Goal: Task Accomplishment & Management: Manage account settings

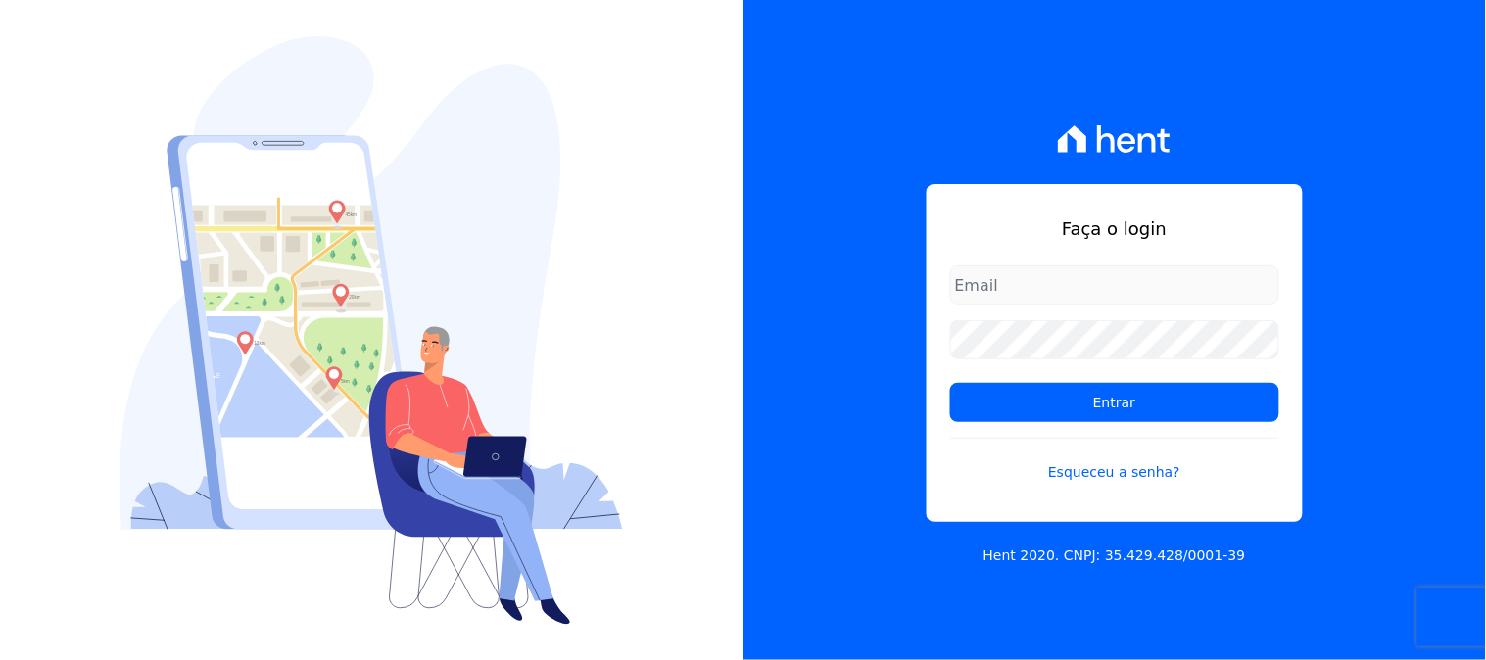
click at [1108, 286] on input "email" at bounding box center [1114, 284] width 329 height 39
type input "[EMAIL_ADDRESS][DOMAIN_NAME]"
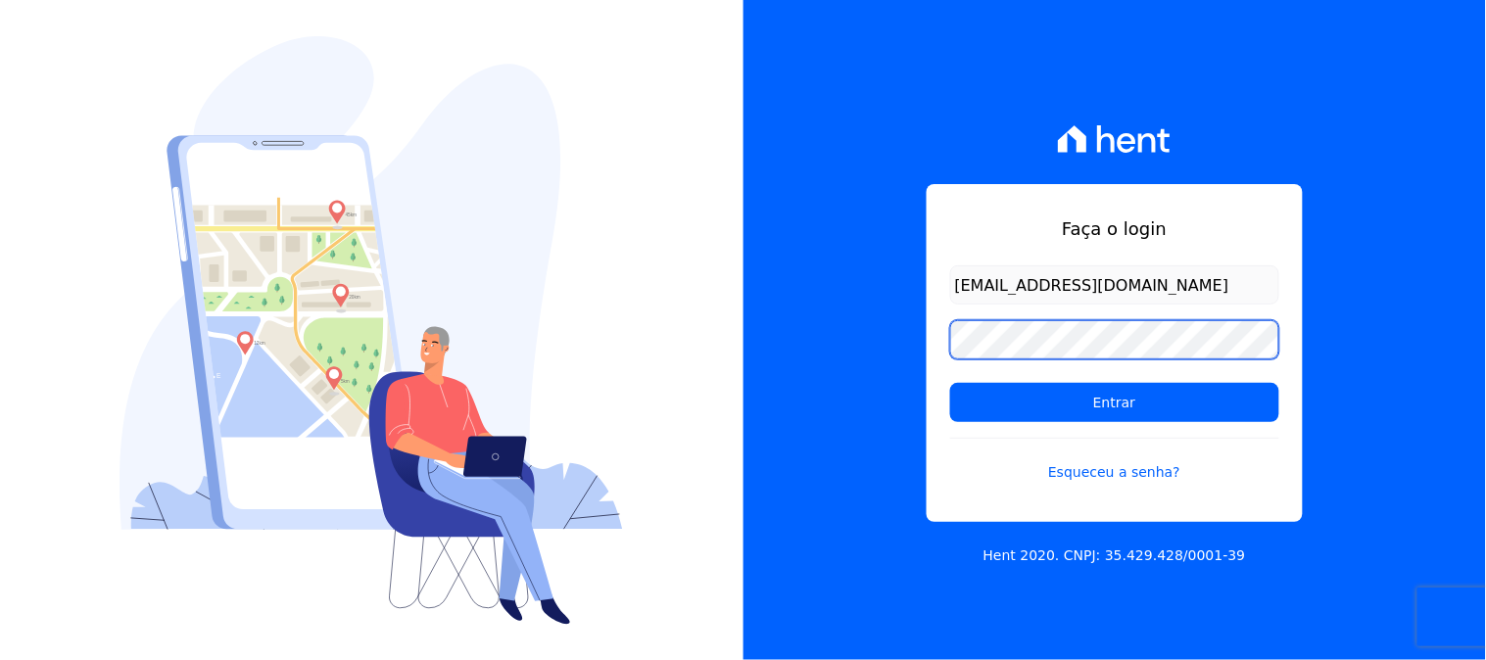
click at [950, 383] on input "Entrar" at bounding box center [1114, 402] width 329 height 39
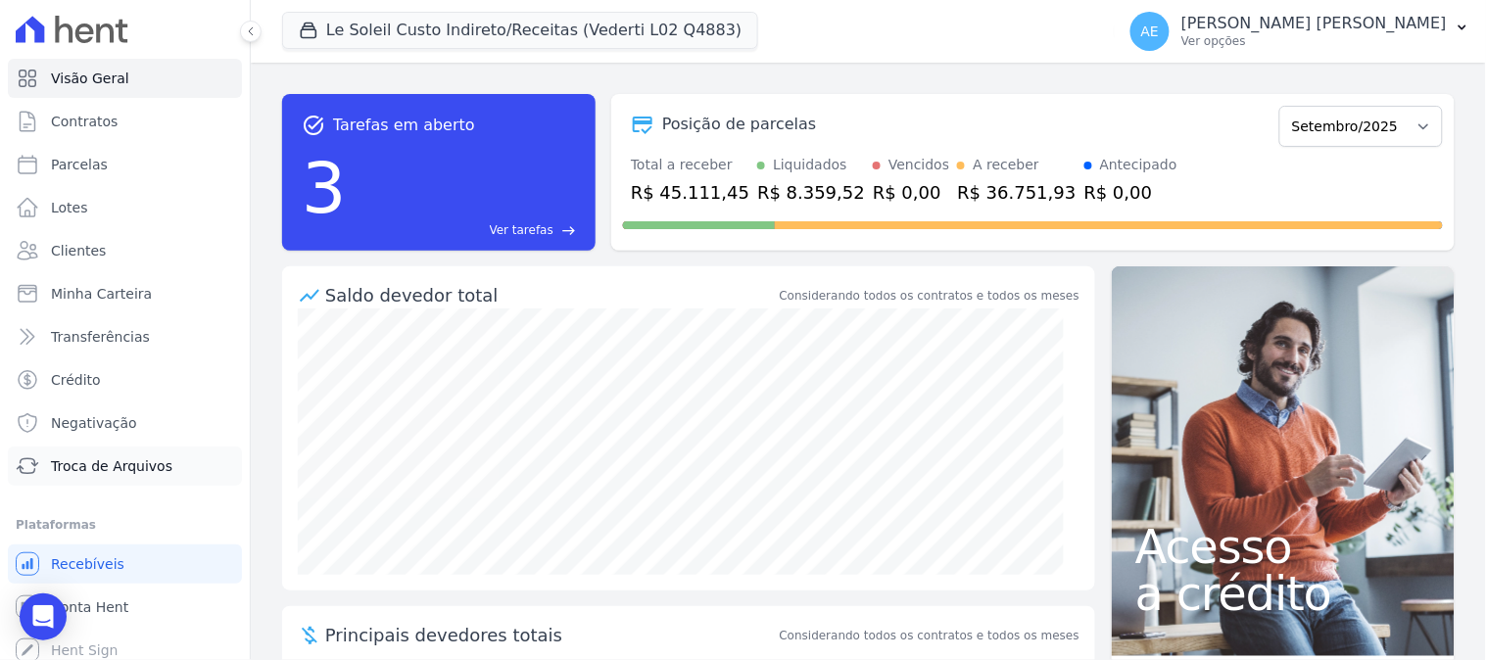
click at [99, 462] on span "Troca de Arquivos" at bounding box center [111, 466] width 121 height 20
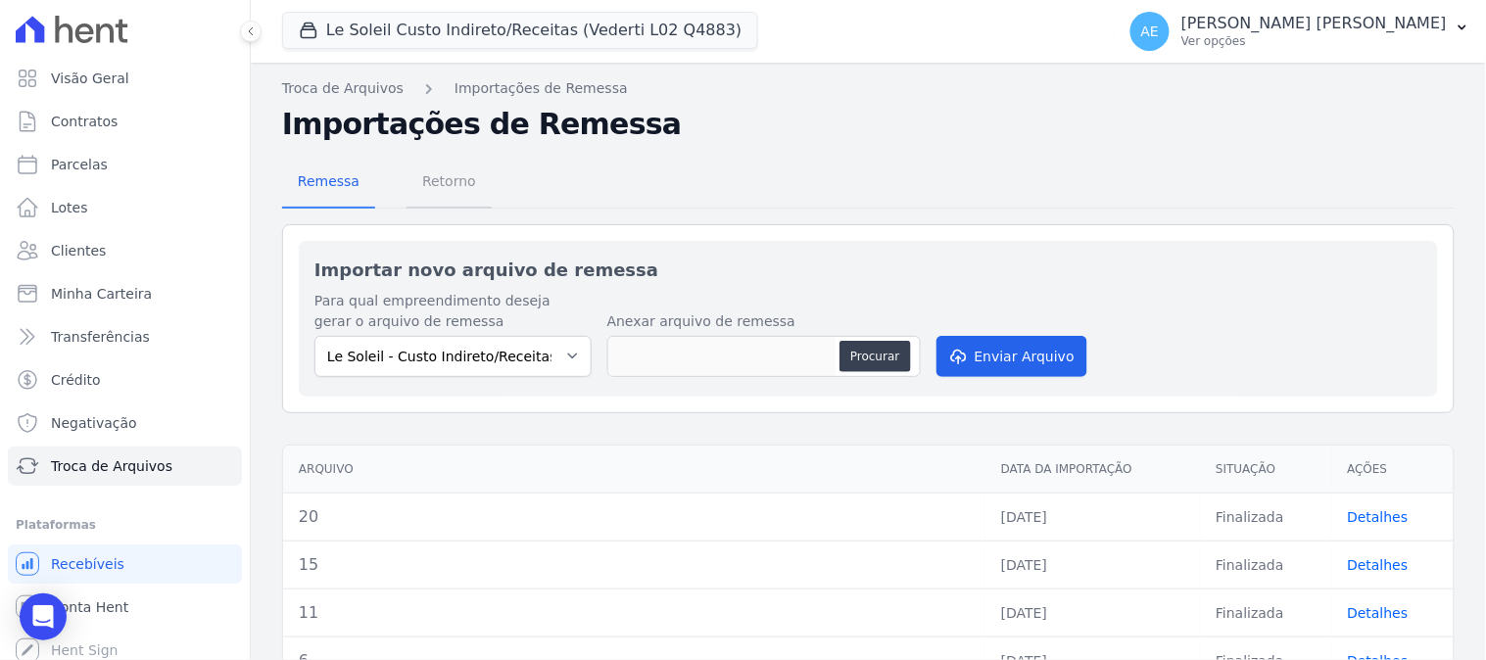
click at [418, 183] on span "Retorno" at bounding box center [448, 181] width 77 height 39
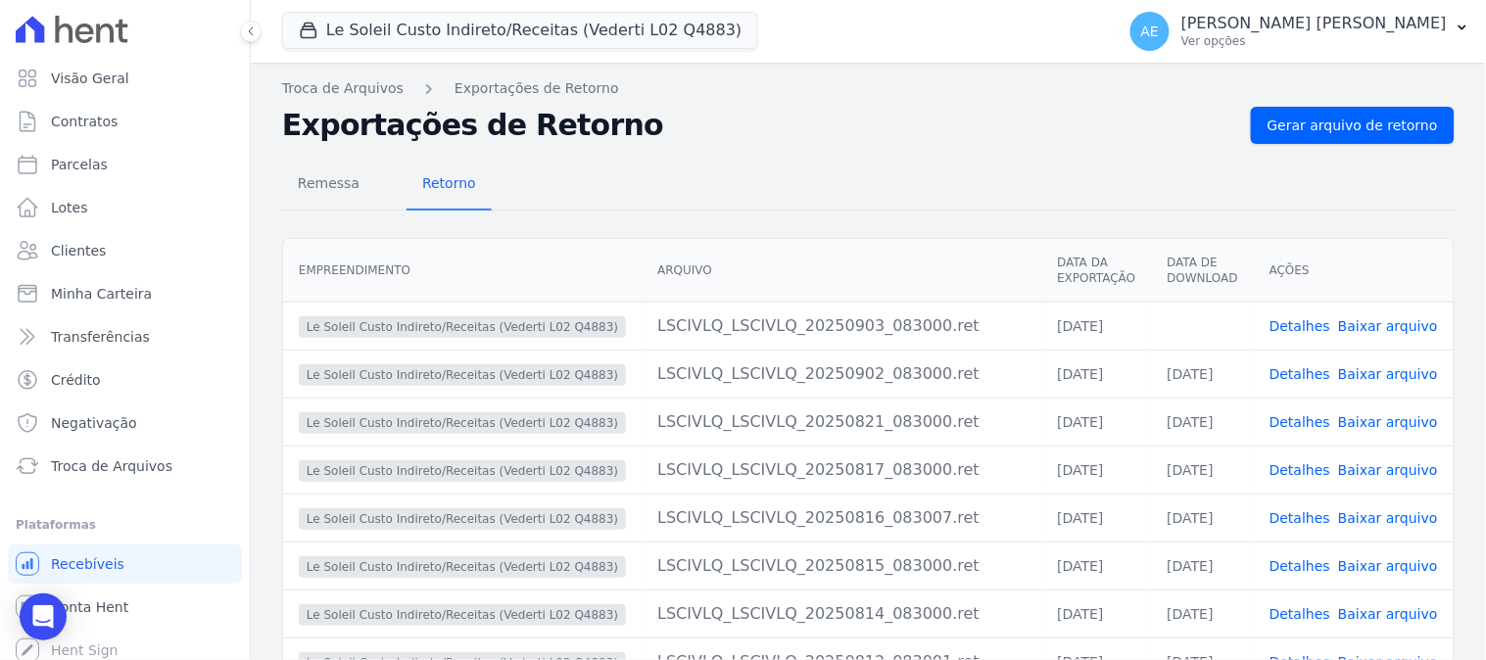
click at [1396, 321] on link "Baixar arquivo" at bounding box center [1388, 326] width 100 height 16
click at [532, 39] on button "Le Soleil Custo Indireto/Receitas (Vederti L02 Q4883)" at bounding box center [520, 30] width 476 height 37
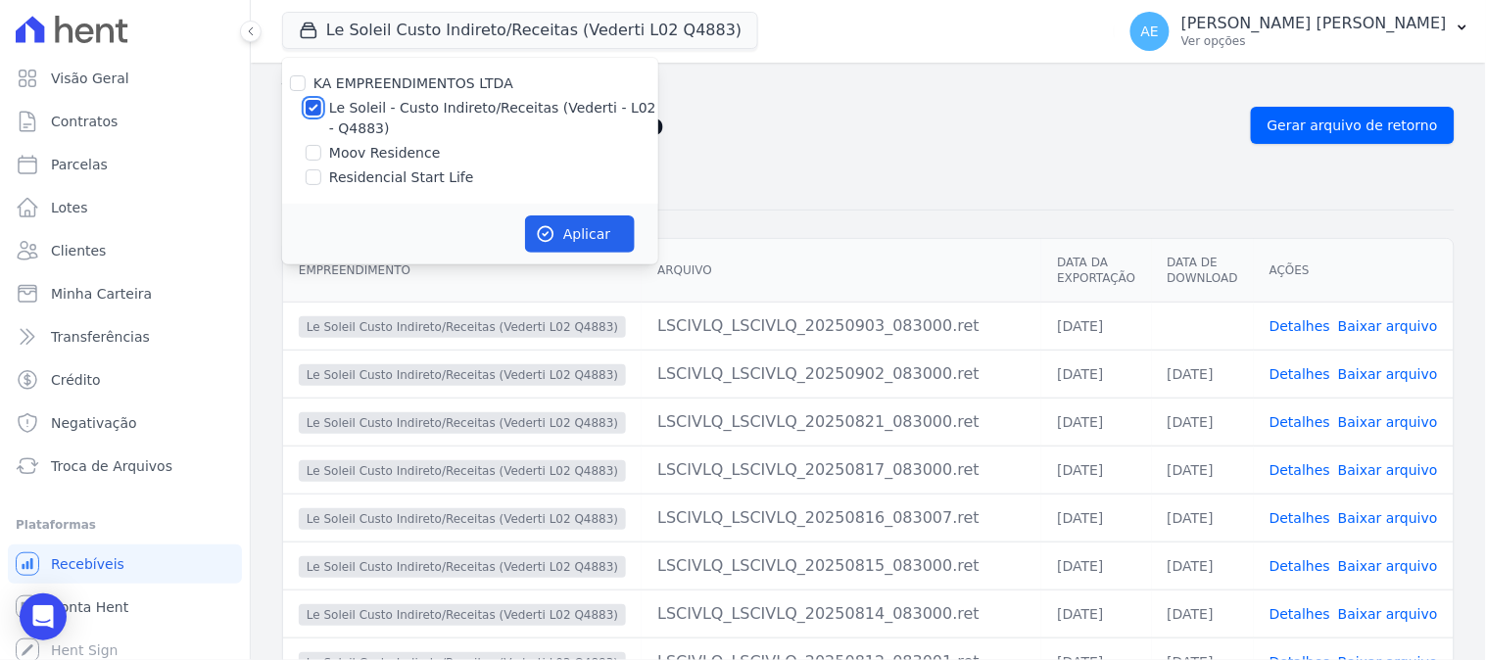
click at [312, 105] on input "Le Soleil - Custo Indireto/Receitas (Vederti - L02 - Q4883)" at bounding box center [314, 108] width 16 height 16
checkbox input "false"
click at [311, 150] on input "Moov Residence" at bounding box center [314, 153] width 16 height 16
checkbox input "true"
click at [570, 236] on button "Aplicar" at bounding box center [580, 234] width 110 height 37
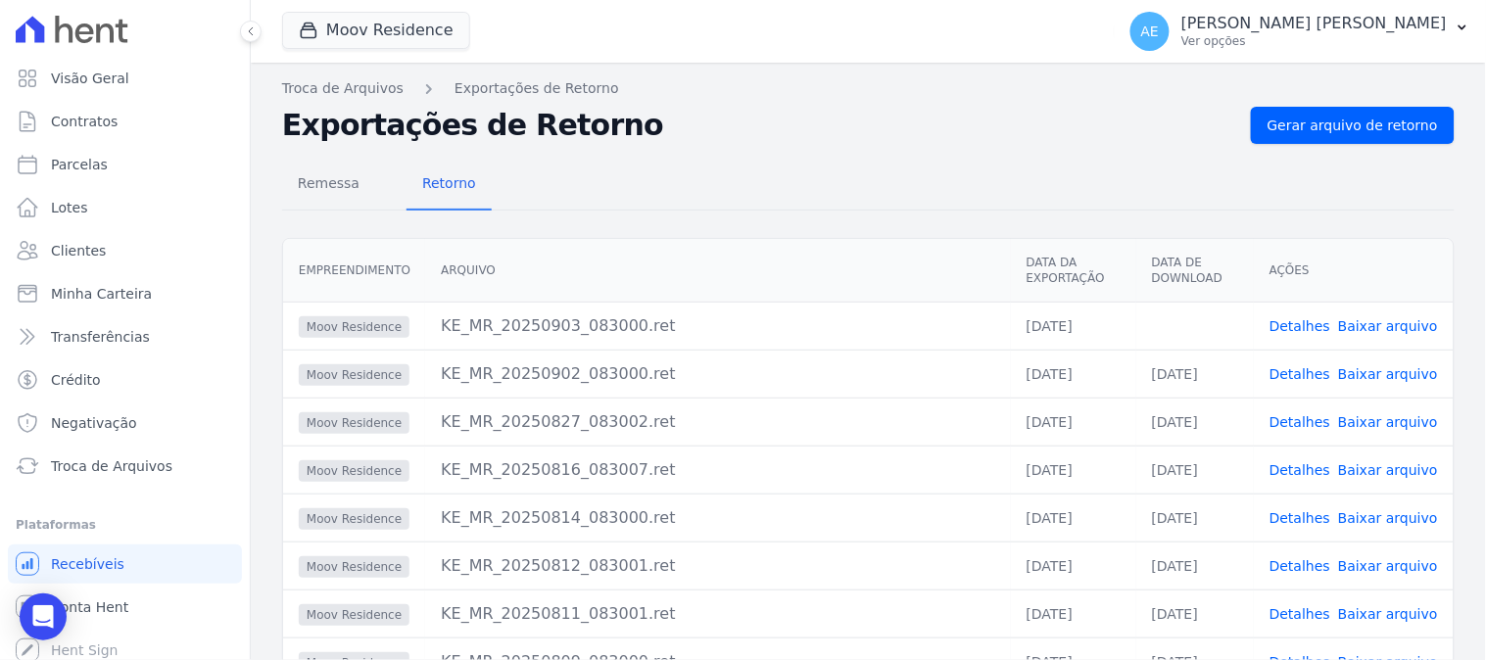
click at [1375, 329] on link "Baixar arquivo" at bounding box center [1388, 326] width 100 height 16
click at [397, 26] on button "Moov Residence" at bounding box center [376, 30] width 188 height 37
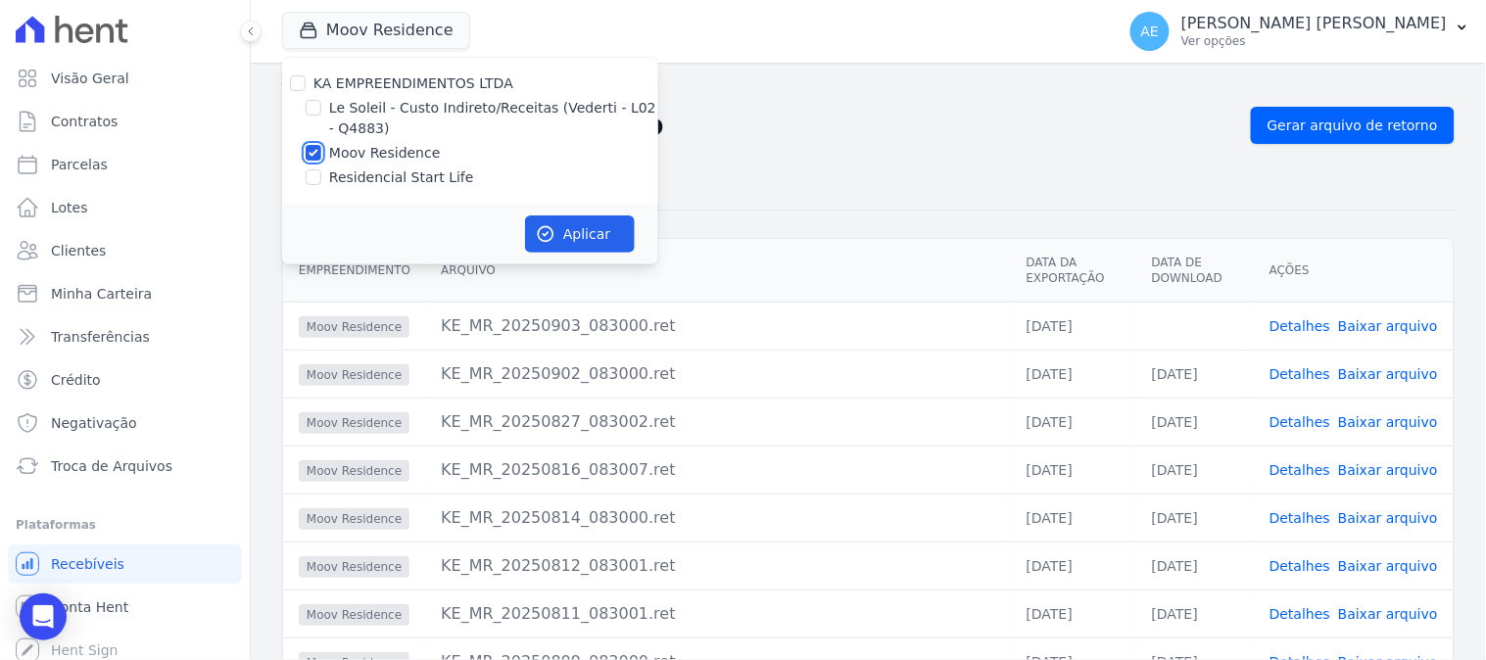
click at [313, 152] on input "Moov Residence" at bounding box center [314, 153] width 16 height 16
checkbox input "false"
click at [309, 172] on input "Residencial Start Life" at bounding box center [314, 177] width 16 height 16
checkbox input "true"
click at [592, 235] on button "Aplicar" at bounding box center [580, 234] width 110 height 37
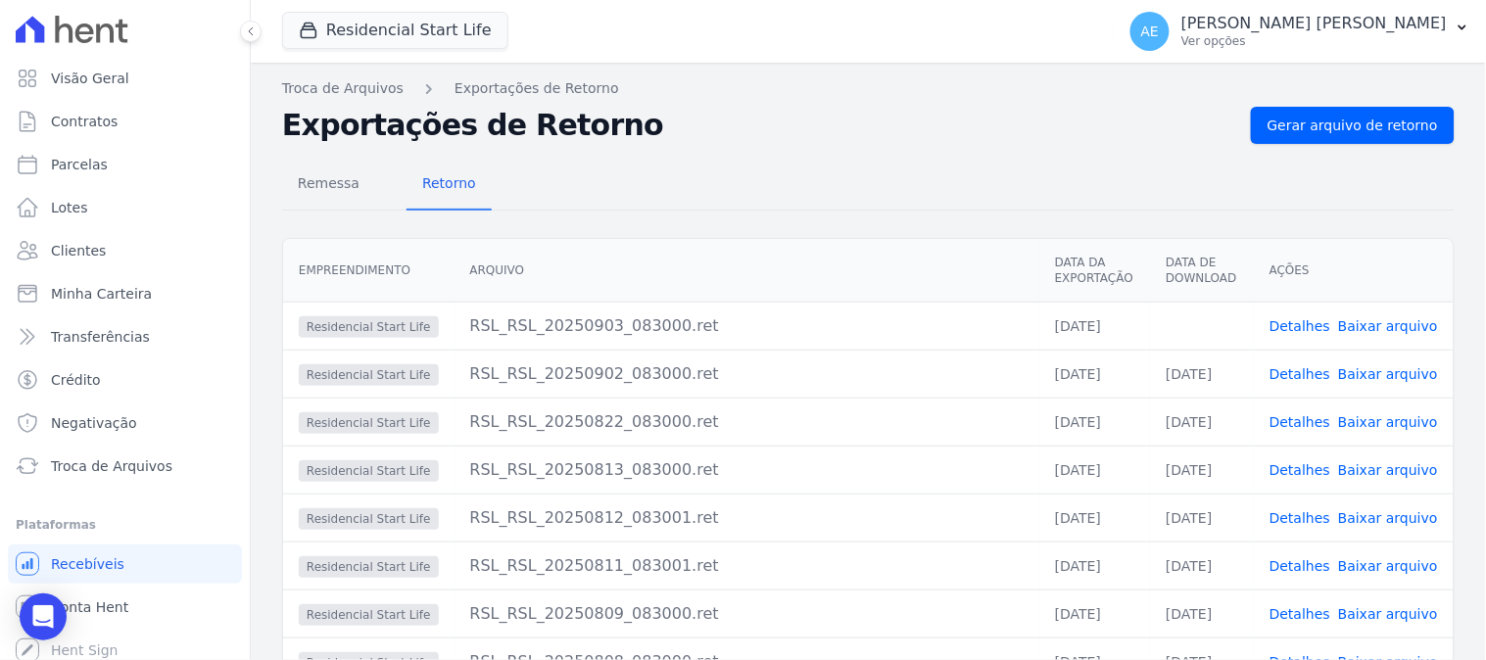
click at [1377, 327] on link "Baixar arquivo" at bounding box center [1388, 326] width 100 height 16
click at [81, 162] on span "Parcelas" at bounding box center [79, 165] width 57 height 20
select select
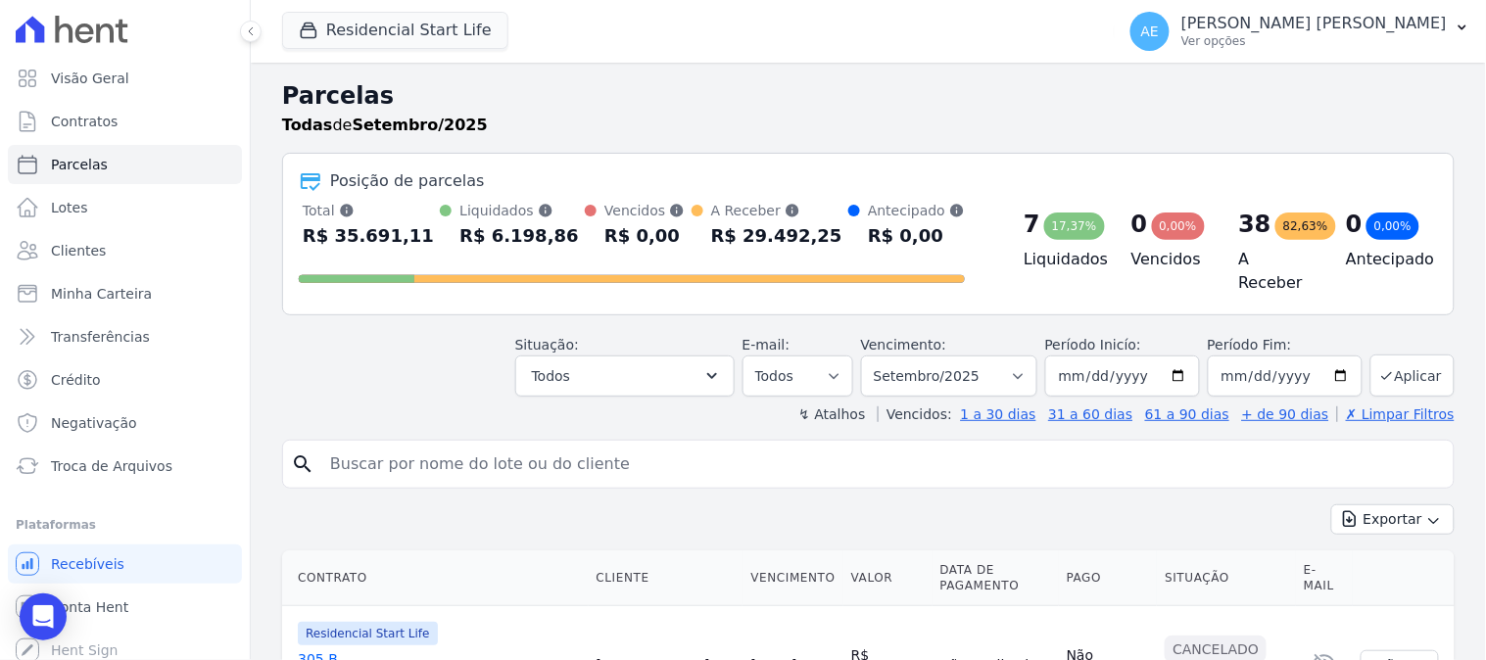
click at [490, 468] on input "search" at bounding box center [882, 464] width 1128 height 39
click at [457, 34] on button "Residencial Start Life" at bounding box center [395, 30] width 226 height 37
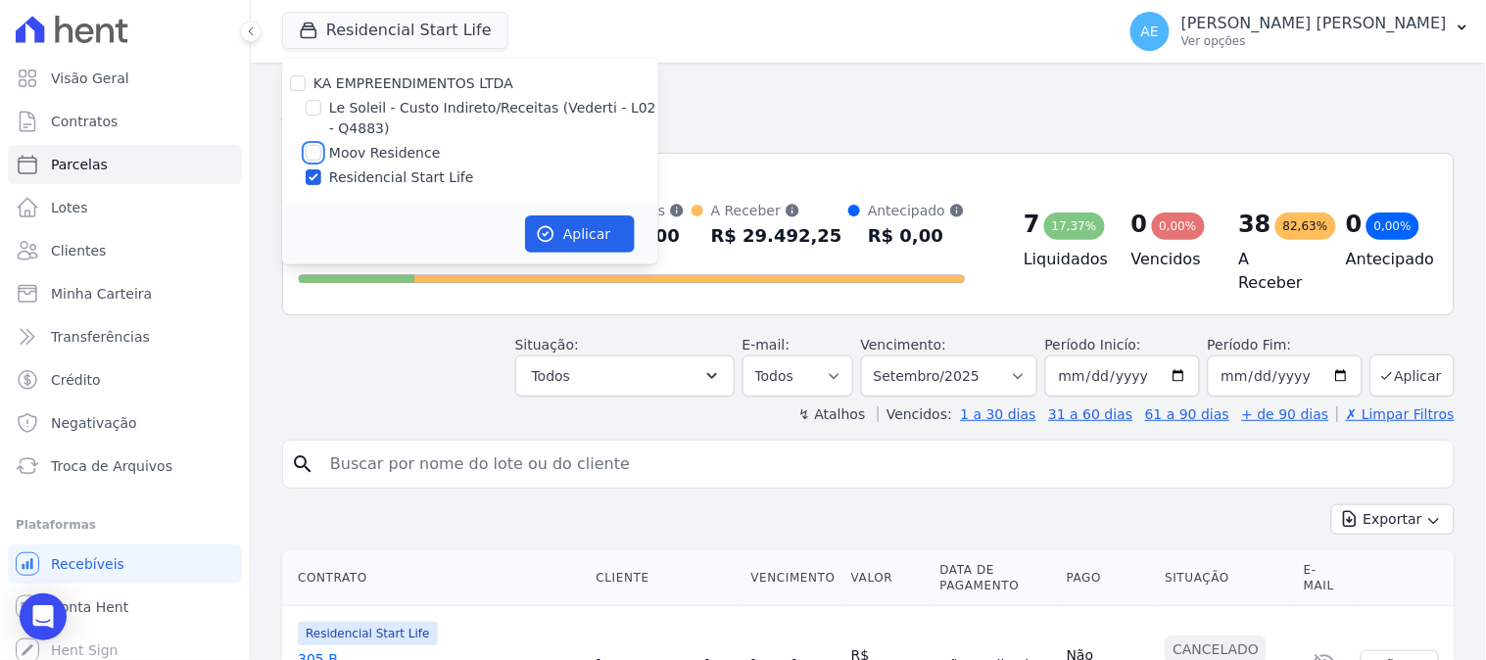
click at [310, 147] on input "Moov Residence" at bounding box center [314, 153] width 16 height 16
checkbox input "true"
click at [312, 173] on input "Residencial Start Life" at bounding box center [314, 177] width 16 height 16
checkbox input "false"
click at [569, 235] on button "Aplicar" at bounding box center [580, 234] width 110 height 37
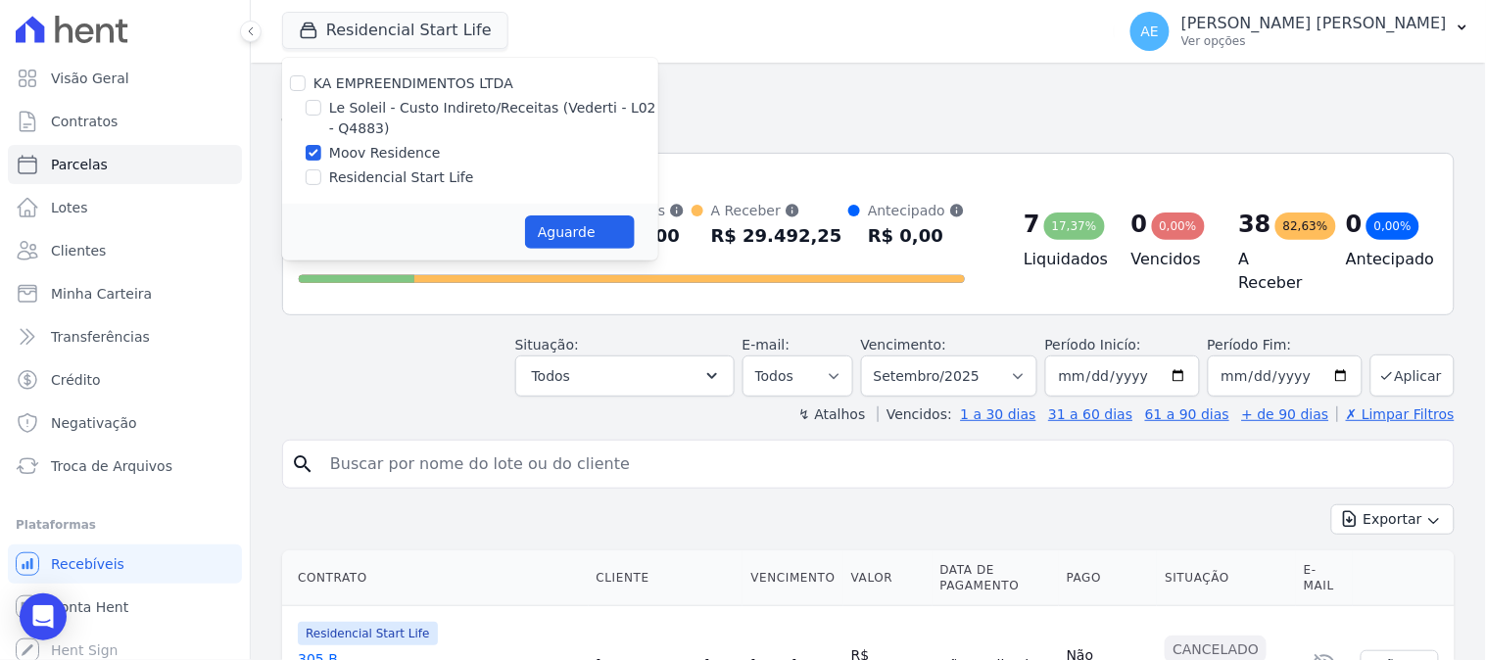
select select
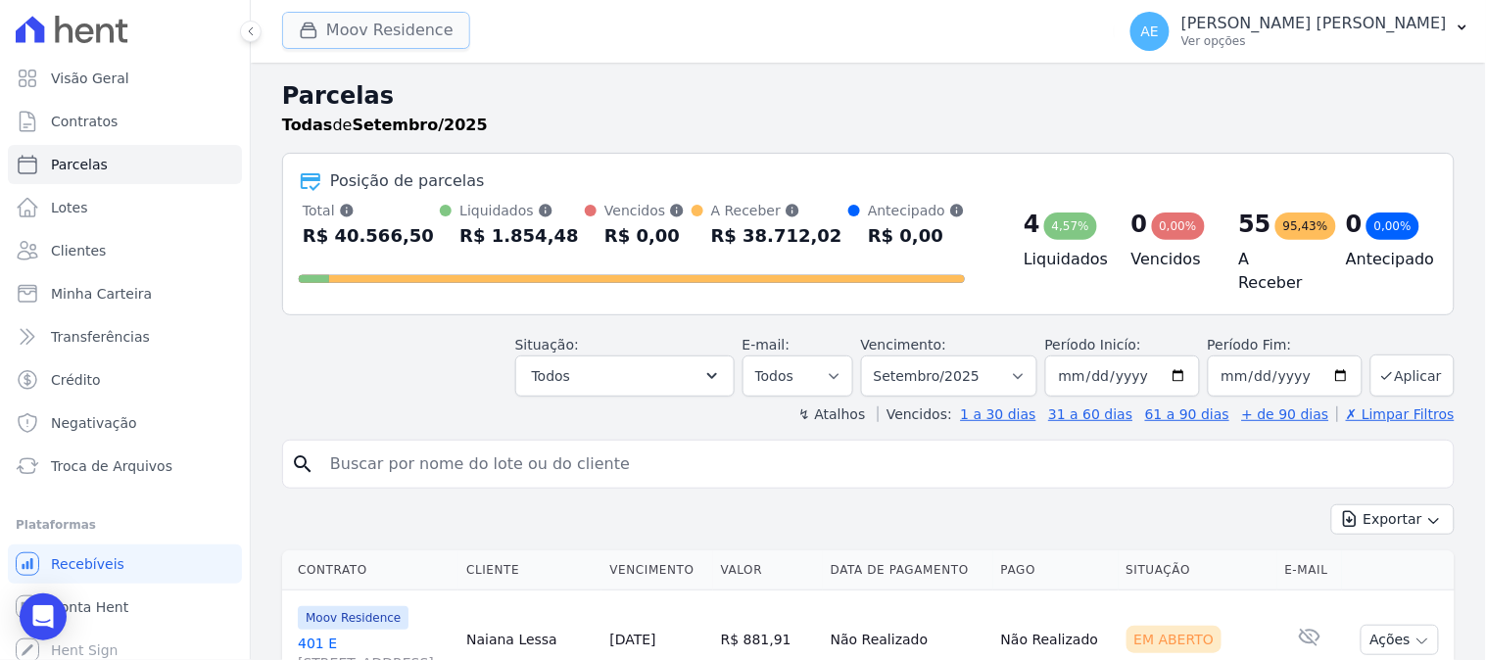
click at [373, 33] on button "Moov Residence" at bounding box center [376, 30] width 188 height 37
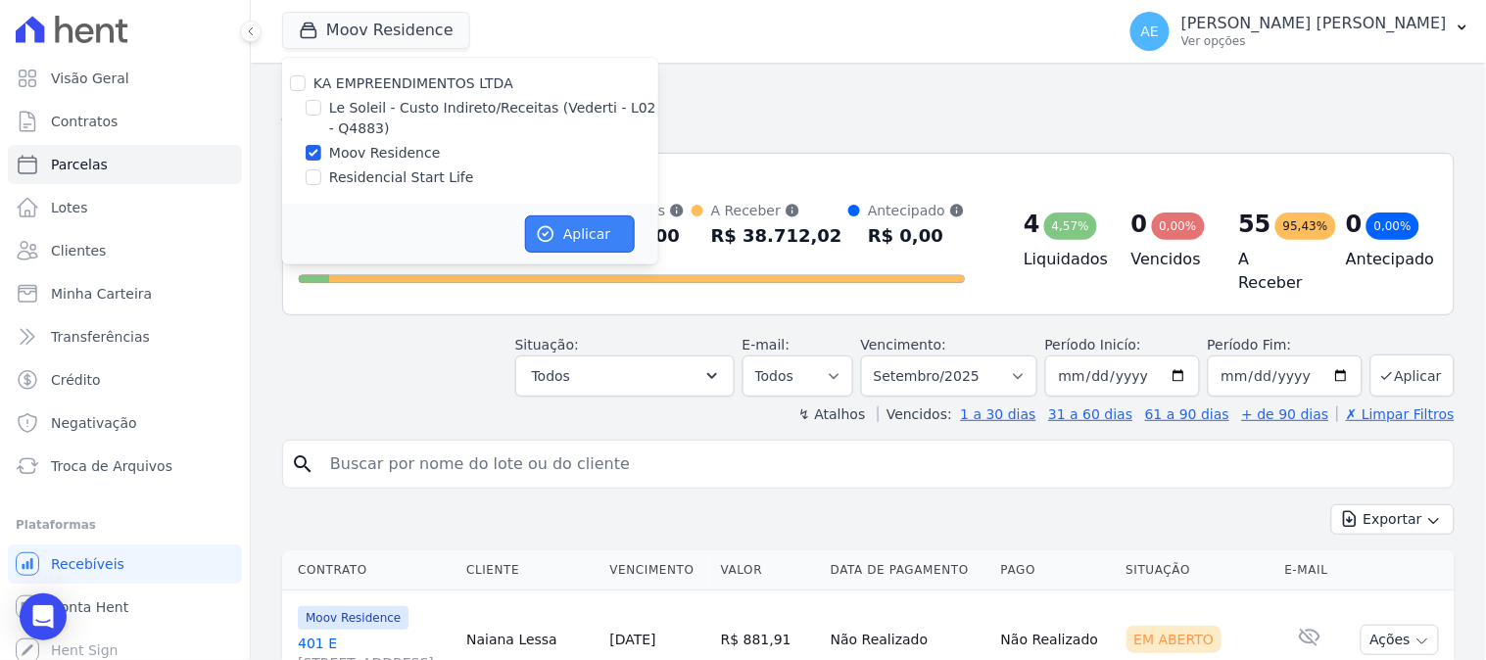
click at [596, 240] on button "Aplicar" at bounding box center [580, 234] width 110 height 37
click at [427, 462] on input "search" at bounding box center [882, 464] width 1128 height 39
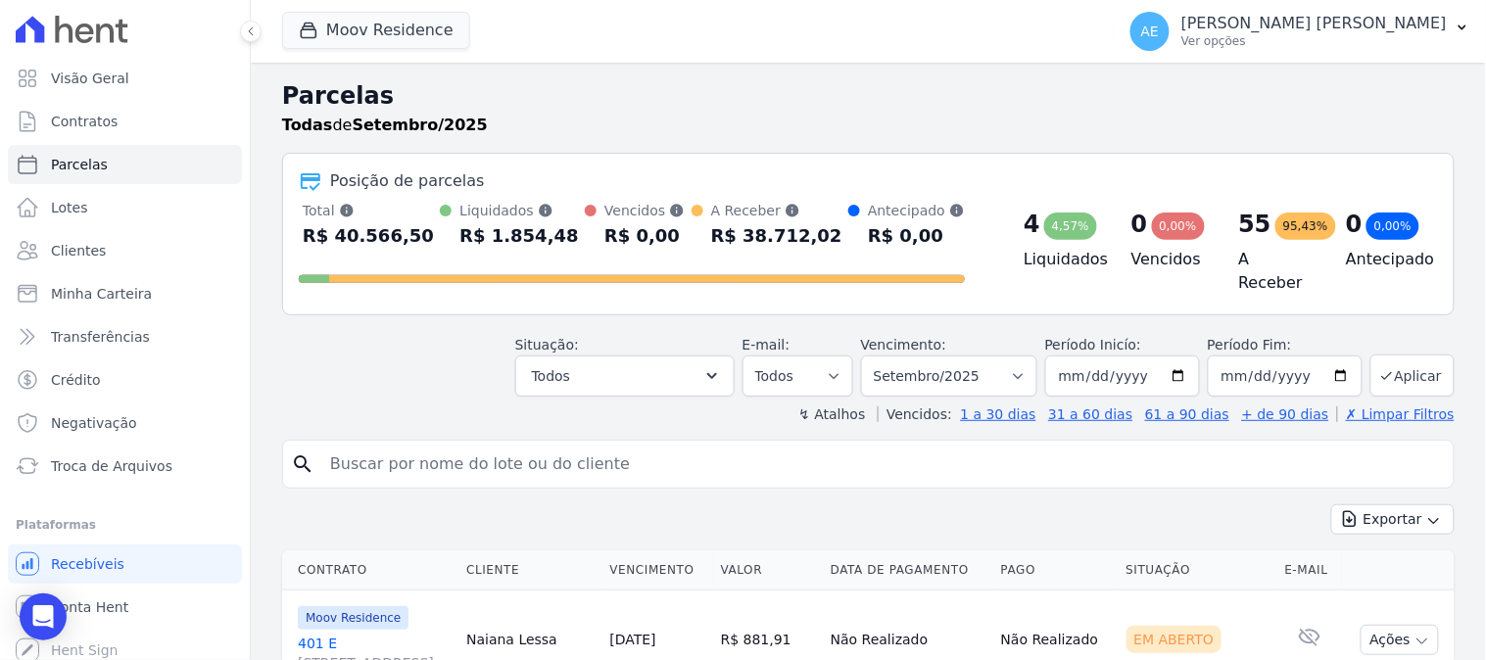
select select
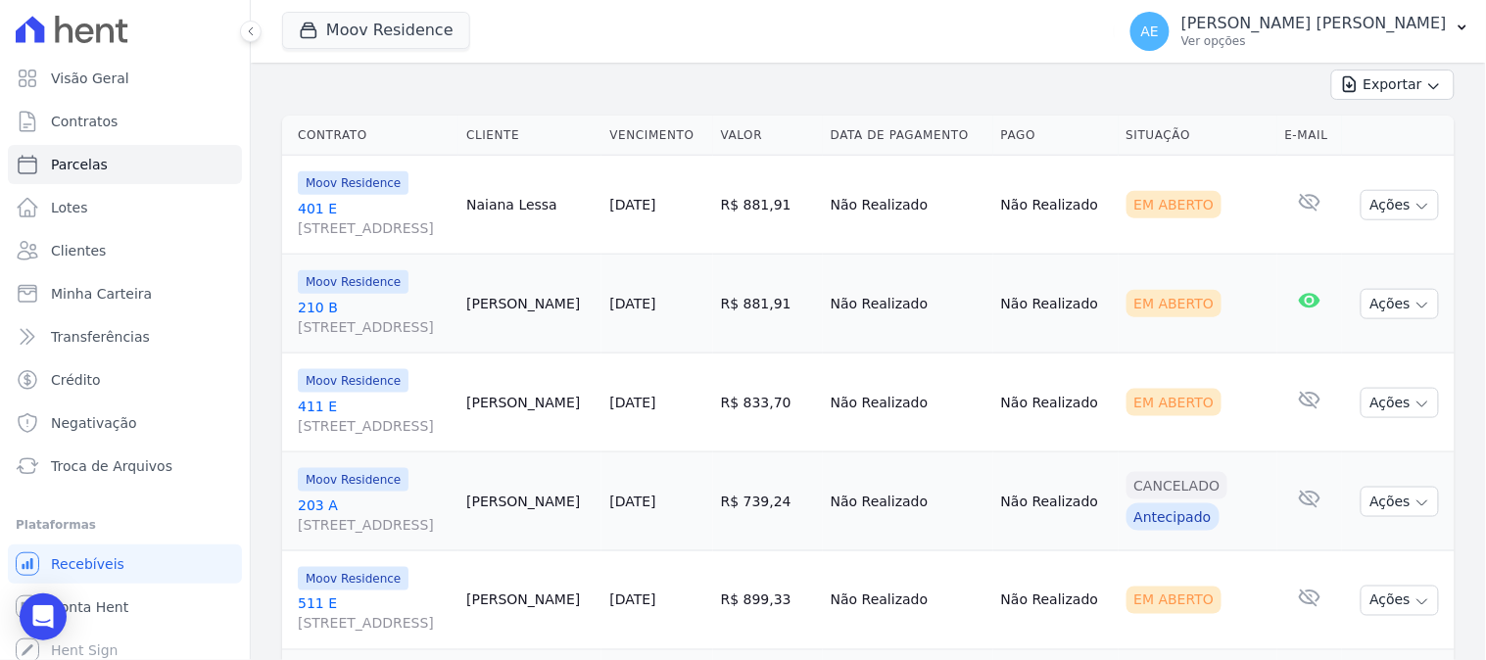
scroll to position [326, 0]
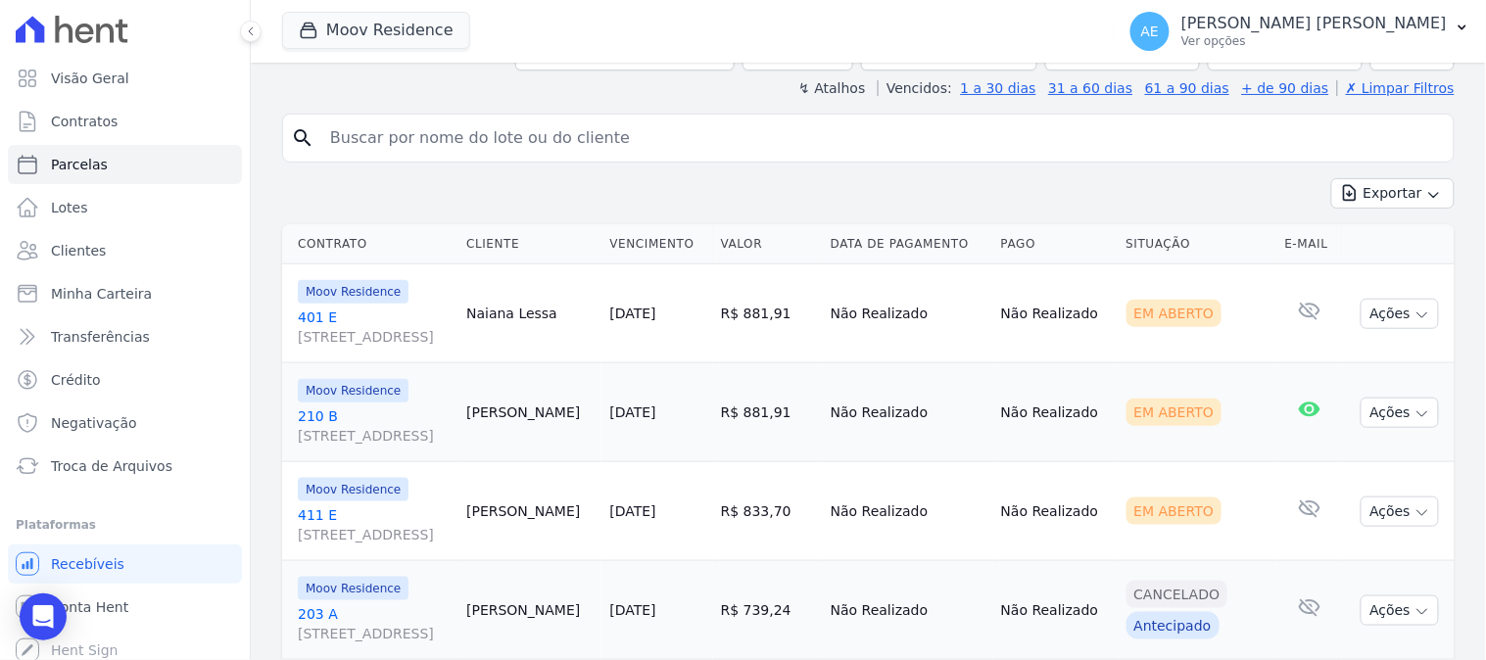
drag, startPoint x: 534, startPoint y: 304, endPoint x: 641, endPoint y: 311, distance: 107.0
click at [601, 311] on td "Naiana Lessa" at bounding box center [529, 313] width 143 height 99
click at [314, 311] on link "[STREET_ADDRESS]" at bounding box center [374, 327] width 153 height 39
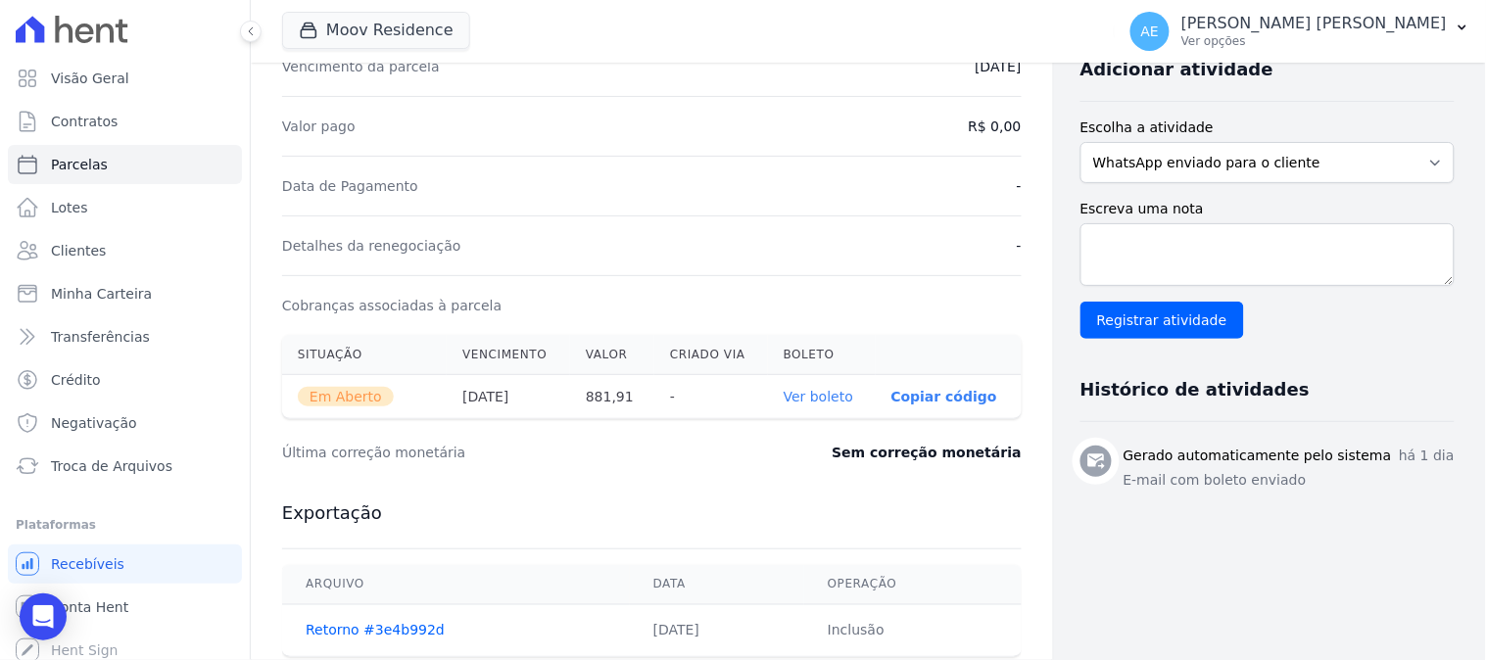
scroll to position [544, 0]
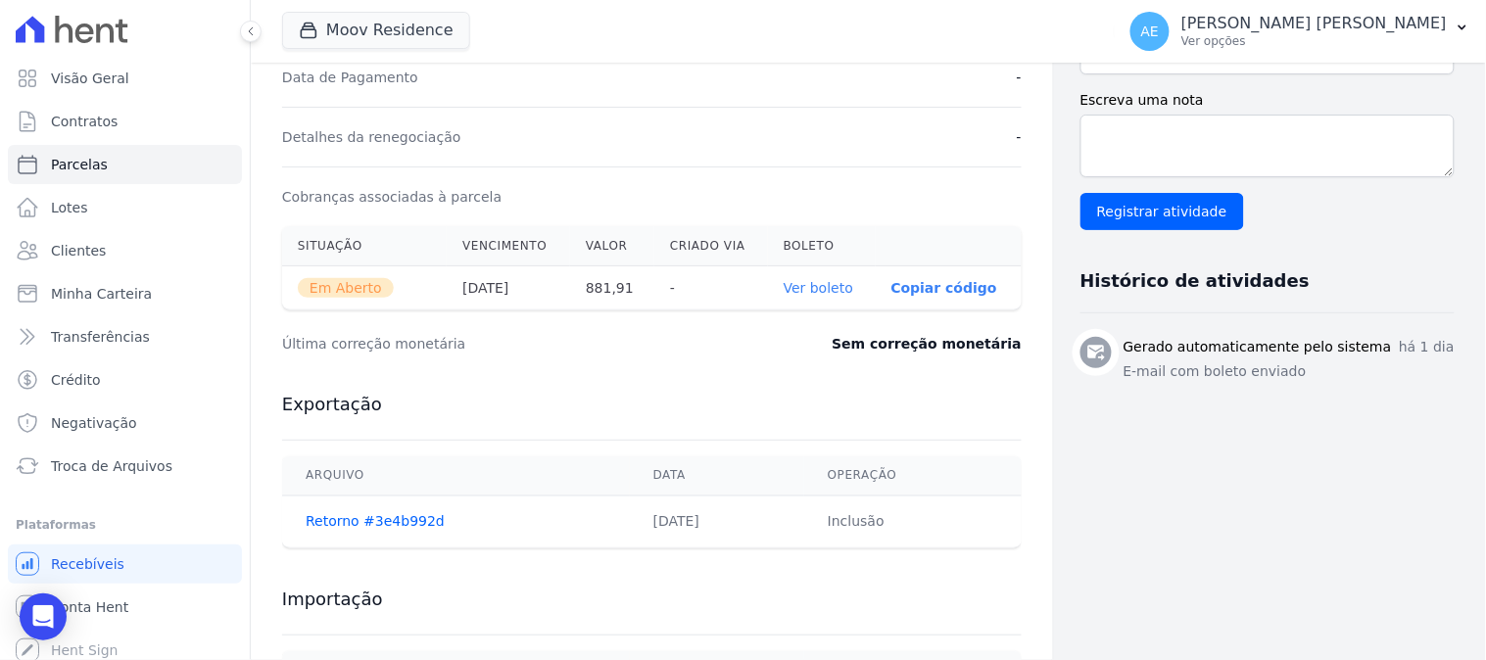
click at [798, 287] on link "Ver boleto" at bounding box center [819, 288] width 70 height 16
click at [129, 168] on link "Parcelas" at bounding box center [125, 164] width 234 height 39
select select
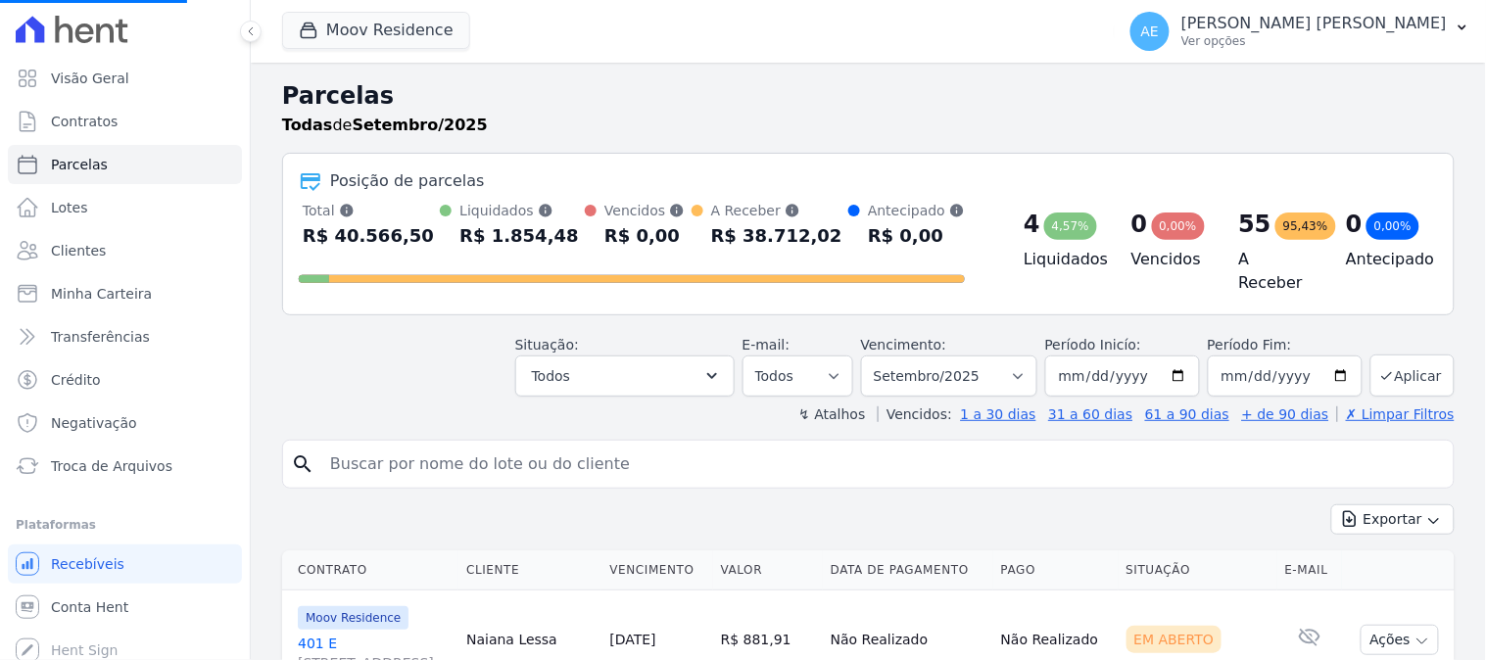
select select
click at [416, 40] on button "Moov Residence" at bounding box center [376, 30] width 188 height 37
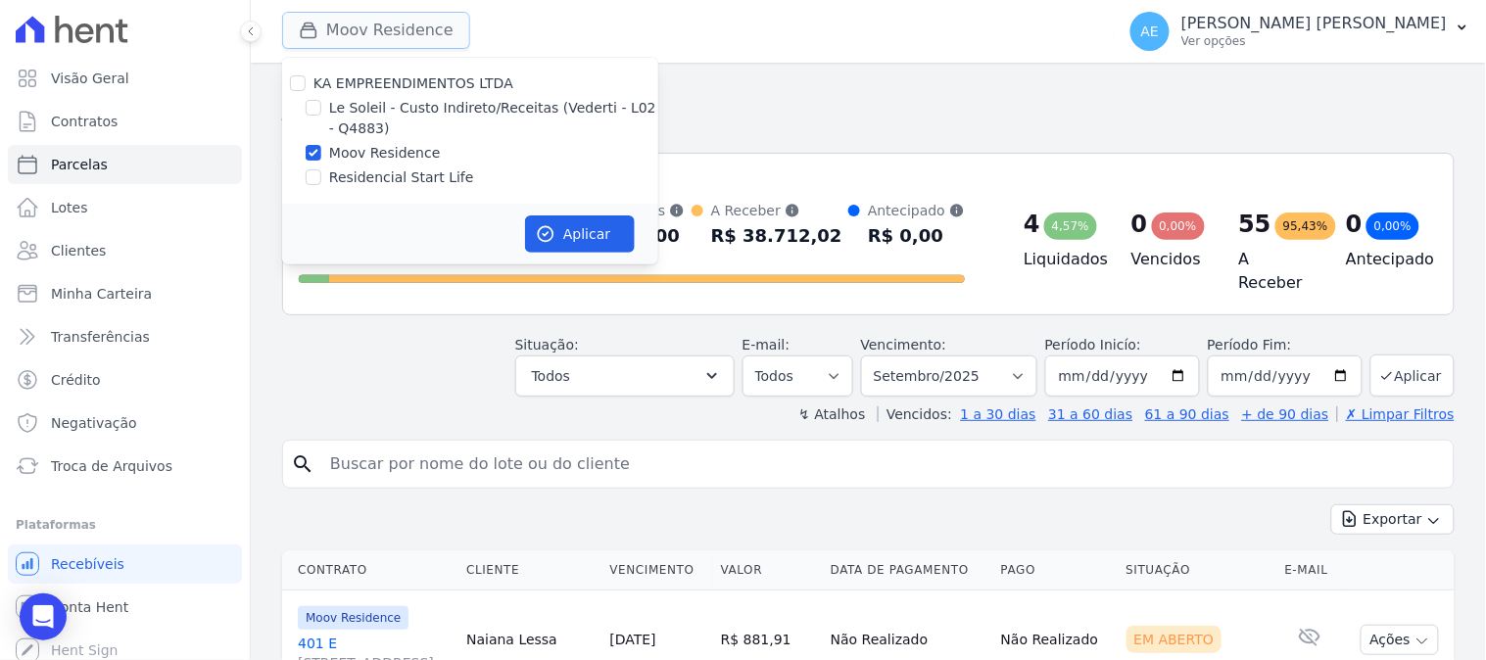
click at [416, 40] on button "Moov Residence" at bounding box center [376, 30] width 188 height 37
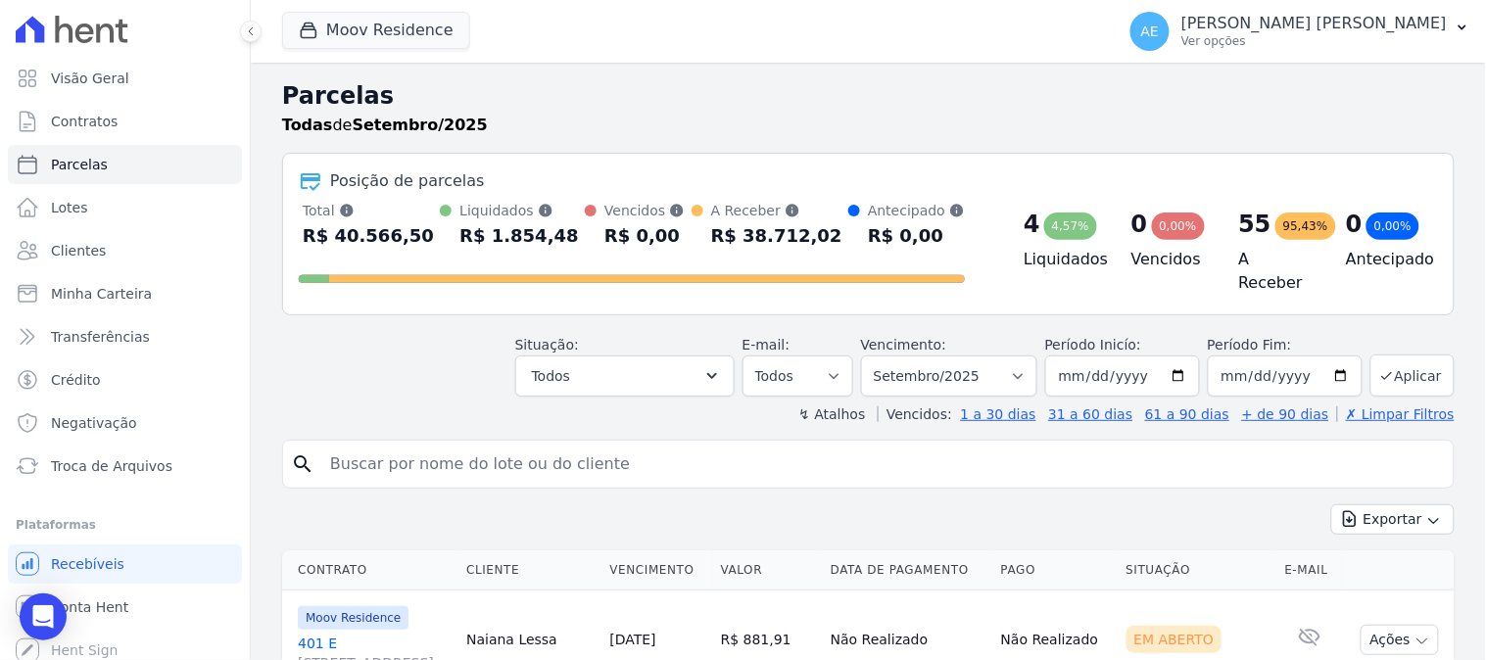
click at [376, 456] on input "search" at bounding box center [882, 464] width 1128 height 39
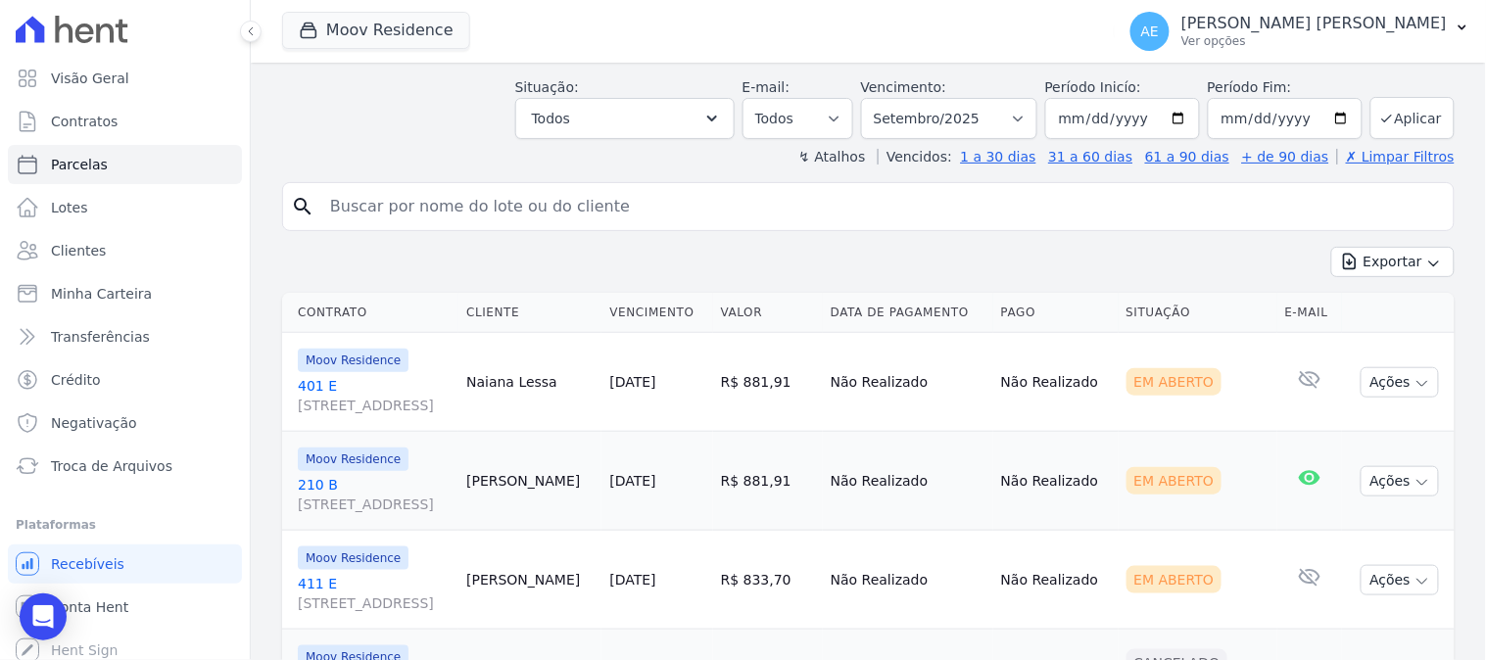
scroll to position [326, 0]
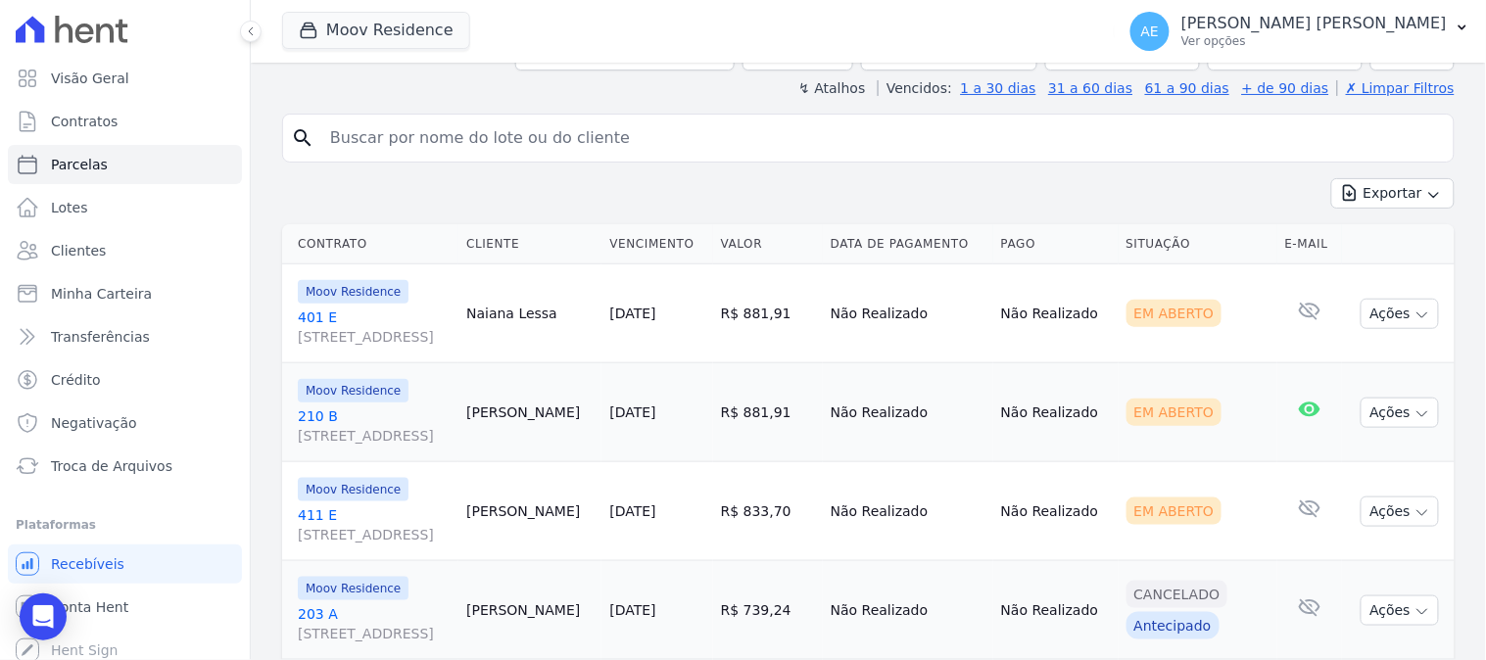
click at [311, 312] on link "[STREET_ADDRESS]" at bounding box center [374, 327] width 153 height 39
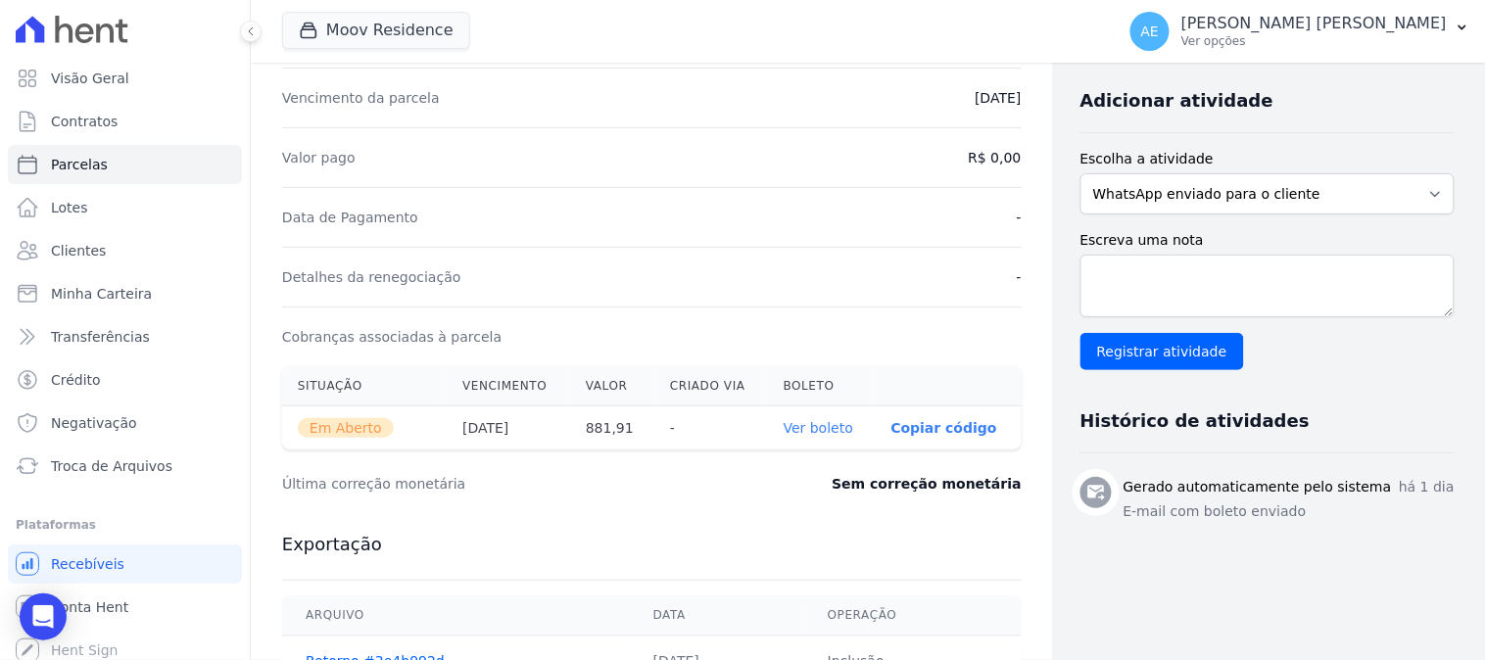
scroll to position [435, 0]
